Goal: Information Seeking & Learning: Find specific page/section

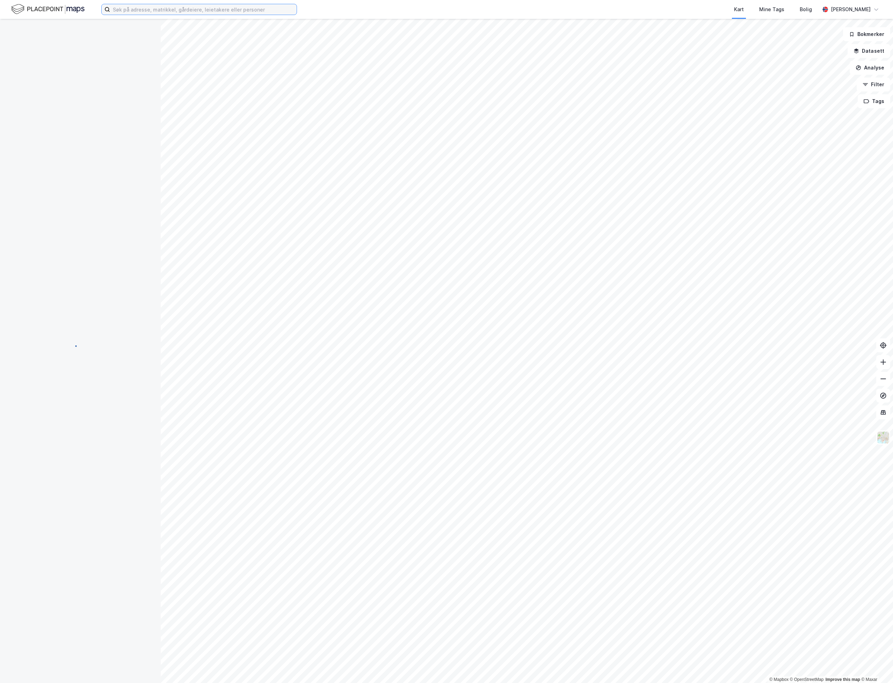
click at [154, 10] on input at bounding box center [203, 9] width 187 height 10
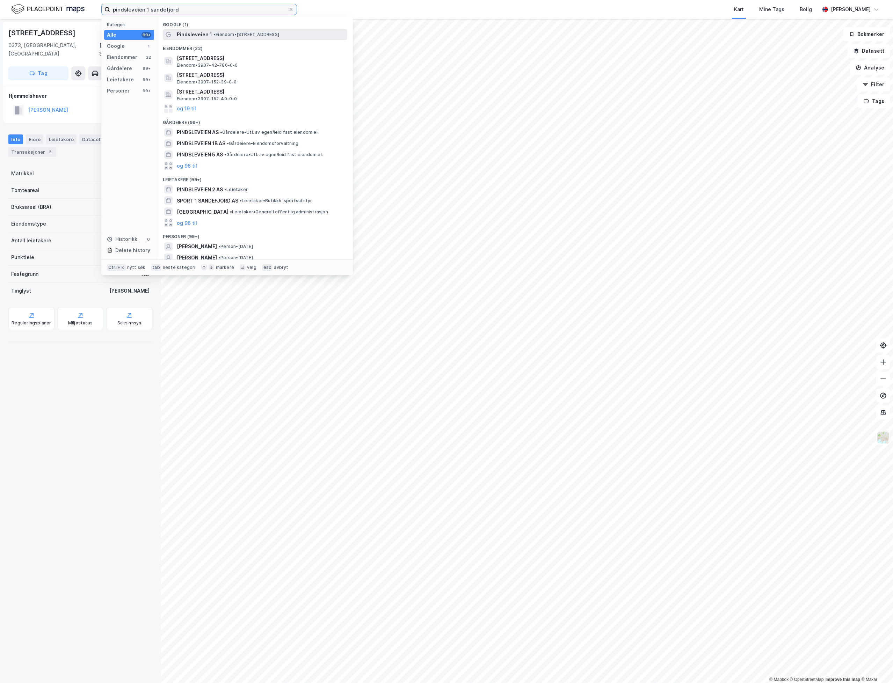
type input "pindsleveien 1 sandefjord"
click at [204, 31] on span "Pindsleveien 1" at bounding box center [194, 34] width 35 height 8
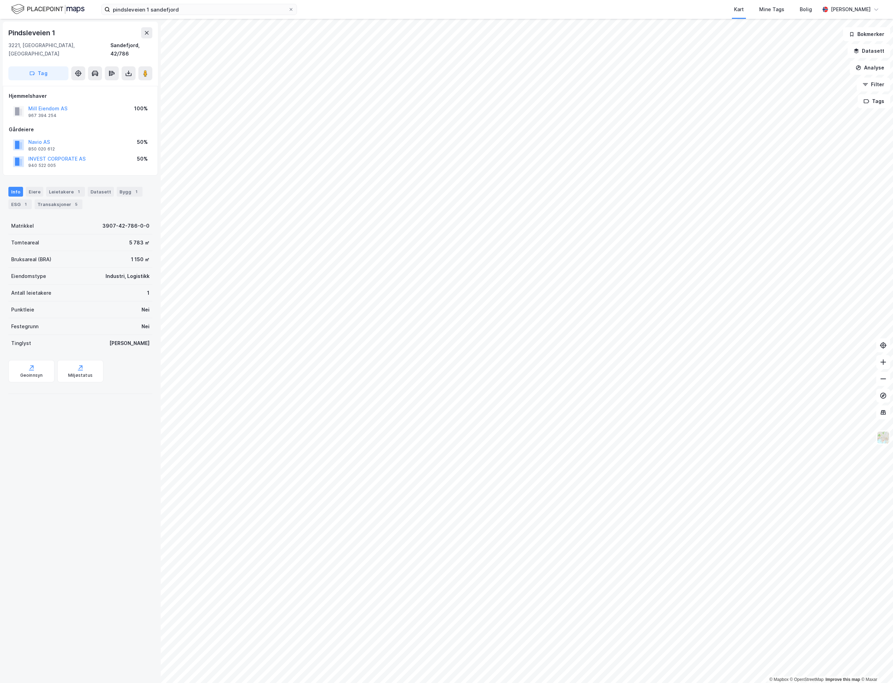
click at [57, 650] on div "Pindsleveien 1 3221, [GEOGRAPHIC_DATA], [GEOGRAPHIC_DATA], 42/786 Tag Hjemmelsh…" at bounding box center [80, 351] width 161 height 665
